Goal: Navigation & Orientation: Find specific page/section

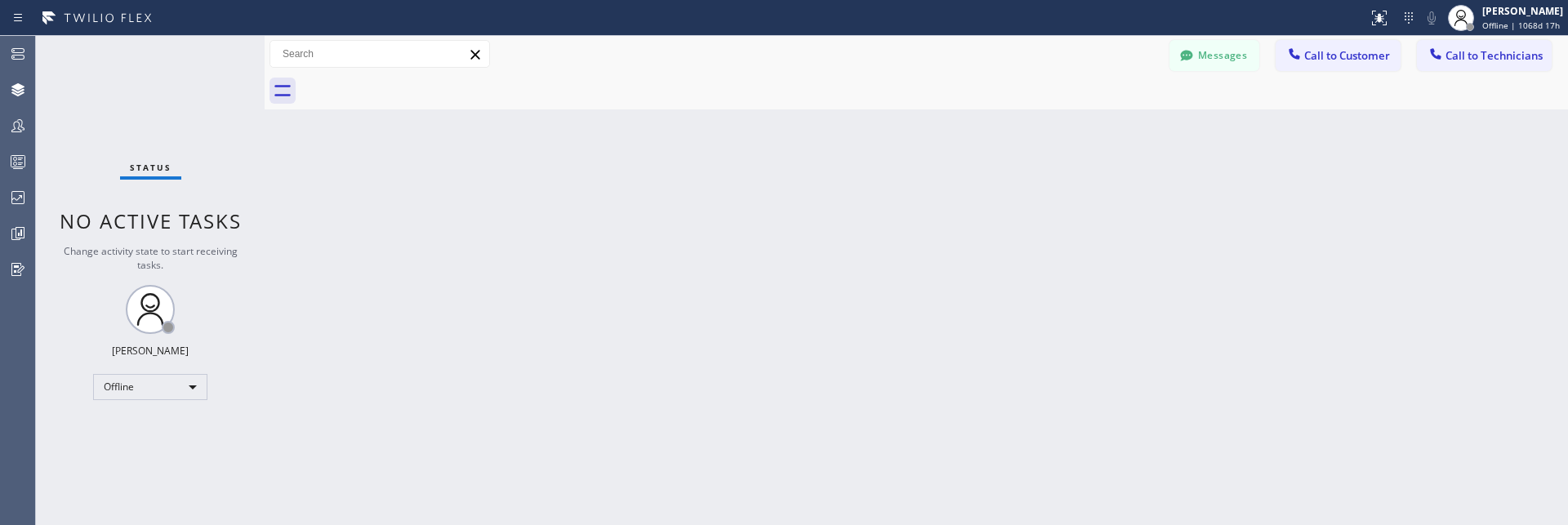
click at [541, 428] on div "Back to Dashboard Change Sender ID Check personal SMS Customers Technicians AA …" at bounding box center [916, 280] width 1304 height 489
click at [492, 357] on div "Back to Dashboard Change Sender ID Check personal SMS Customers Technicians AA …" at bounding box center [916, 280] width 1304 height 489
click at [471, 416] on div "Back to Dashboard Change Sender ID Check personal SMS Customers Technicians AA …" at bounding box center [916, 280] width 1304 height 489
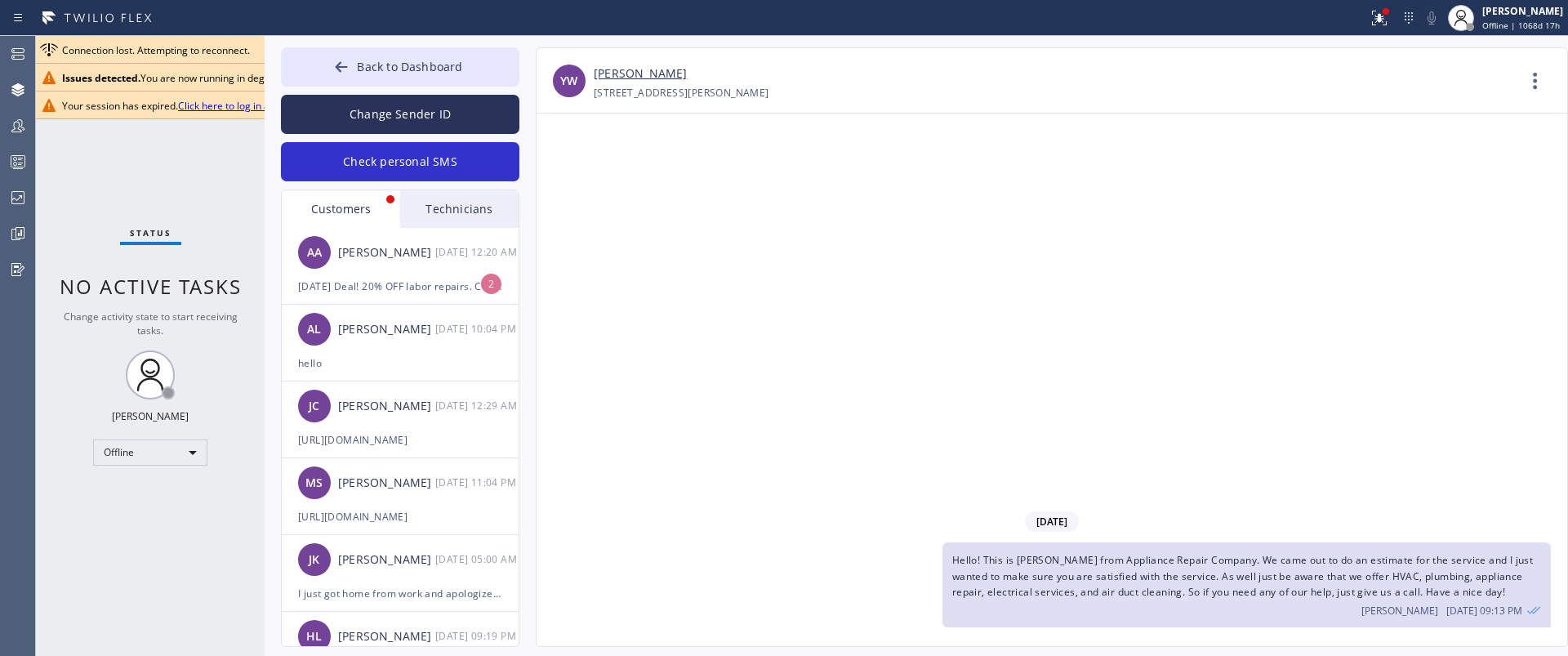
scroll to position [492, 0]
